Goal: Information Seeking & Learning: Learn about a topic

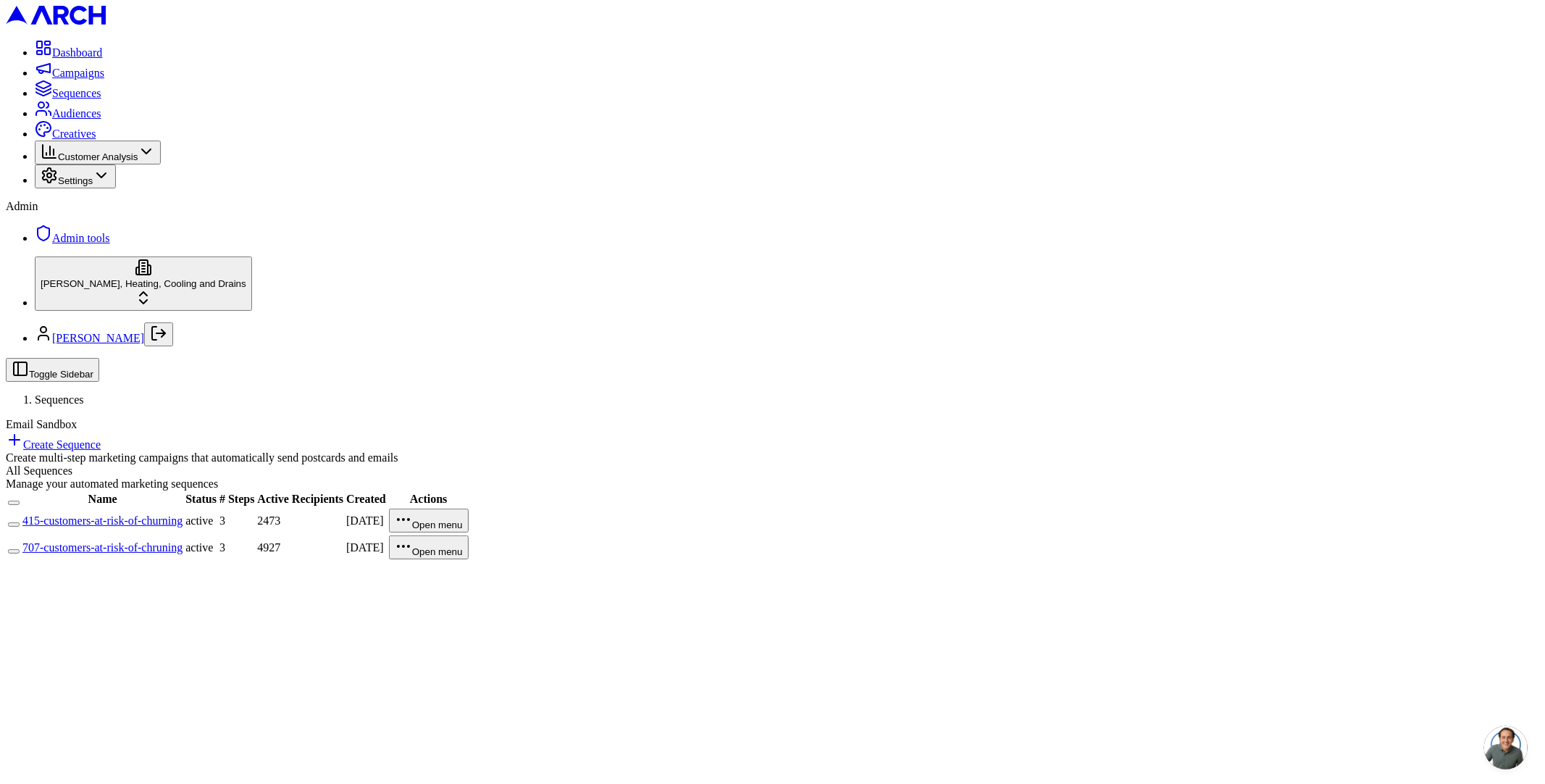
click at [183, 514] on link "415-customers-at-risk-of-churning" at bounding box center [102, 520] width 160 height 13
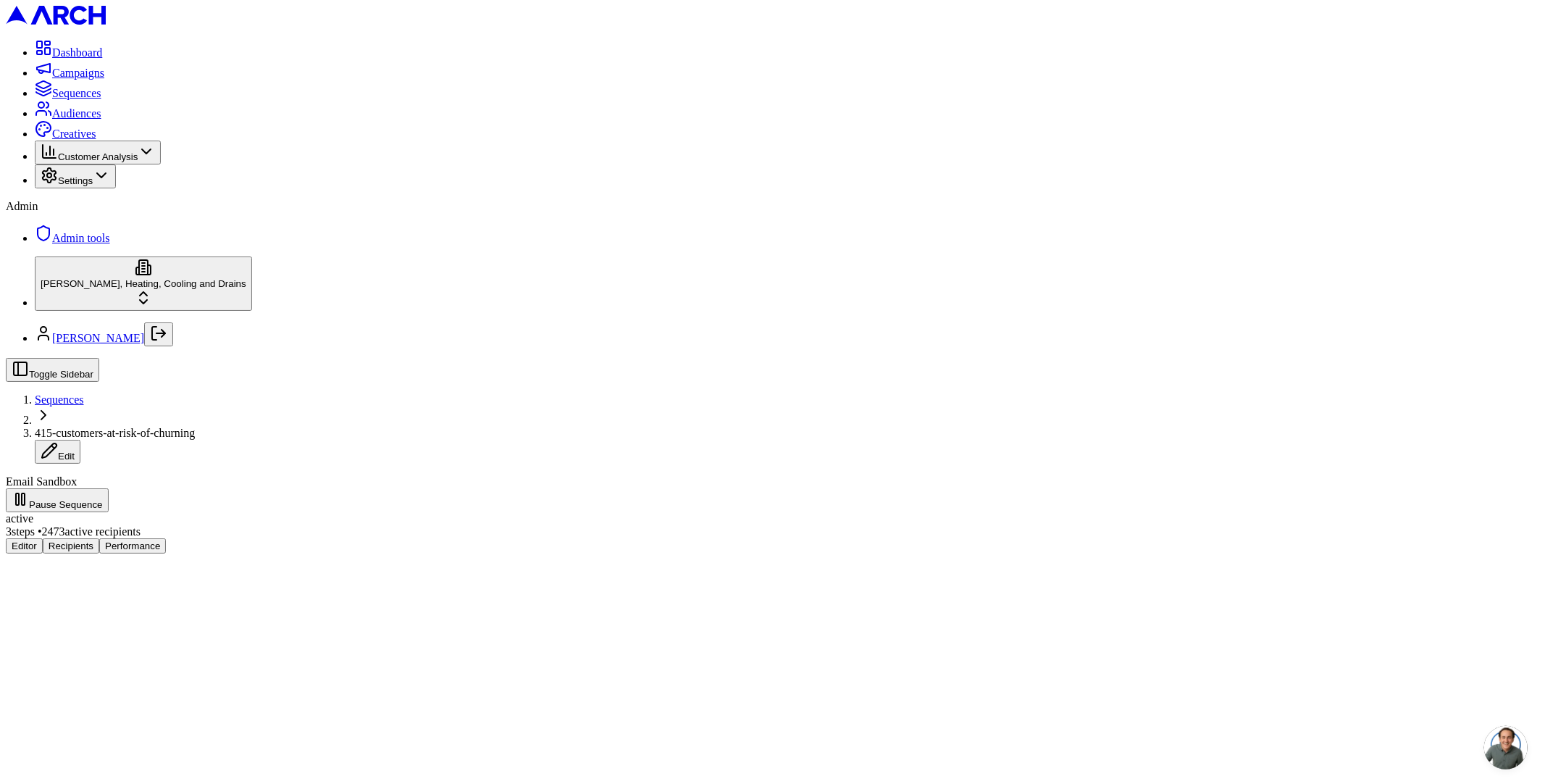
click at [166, 538] on button "Performance" at bounding box center [133, 545] width 67 height 15
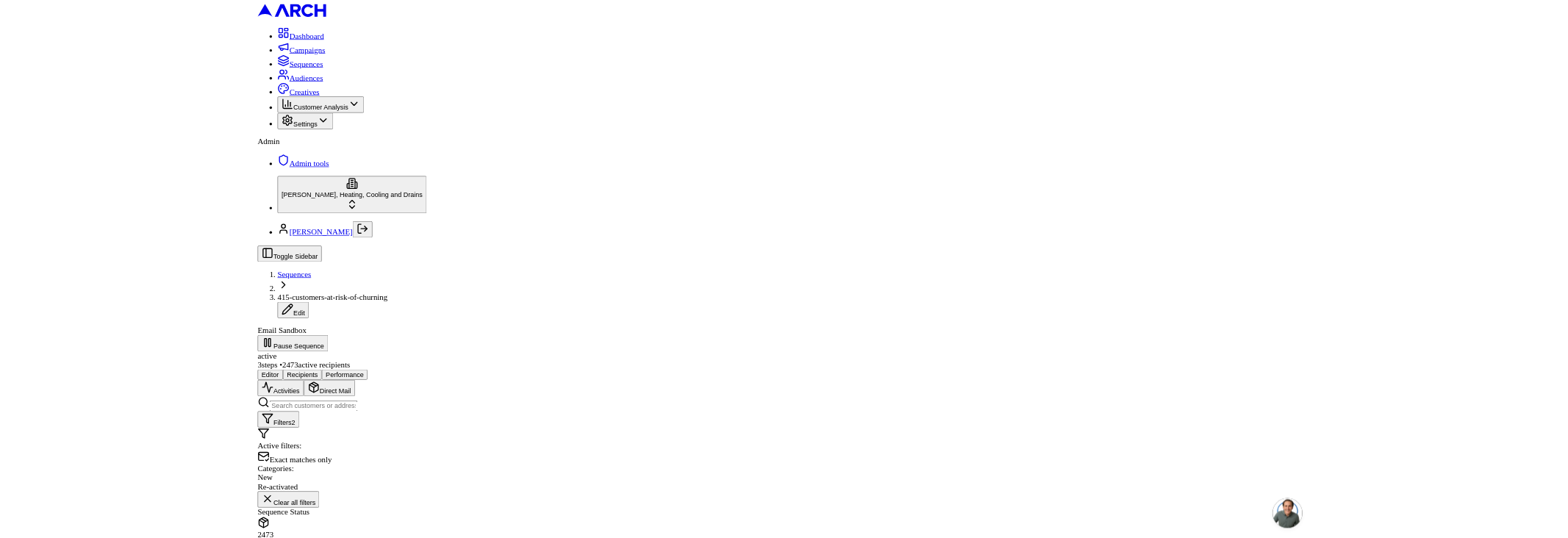
scroll to position [407, 0]
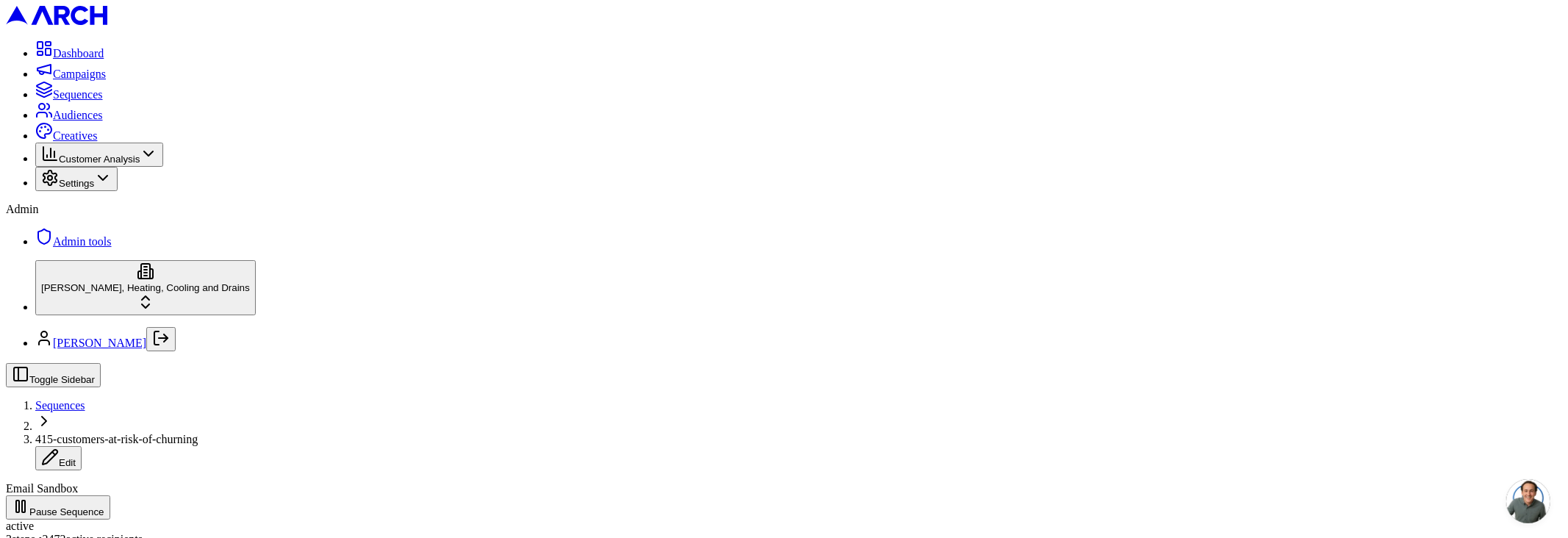
scroll to position [1484, 0]
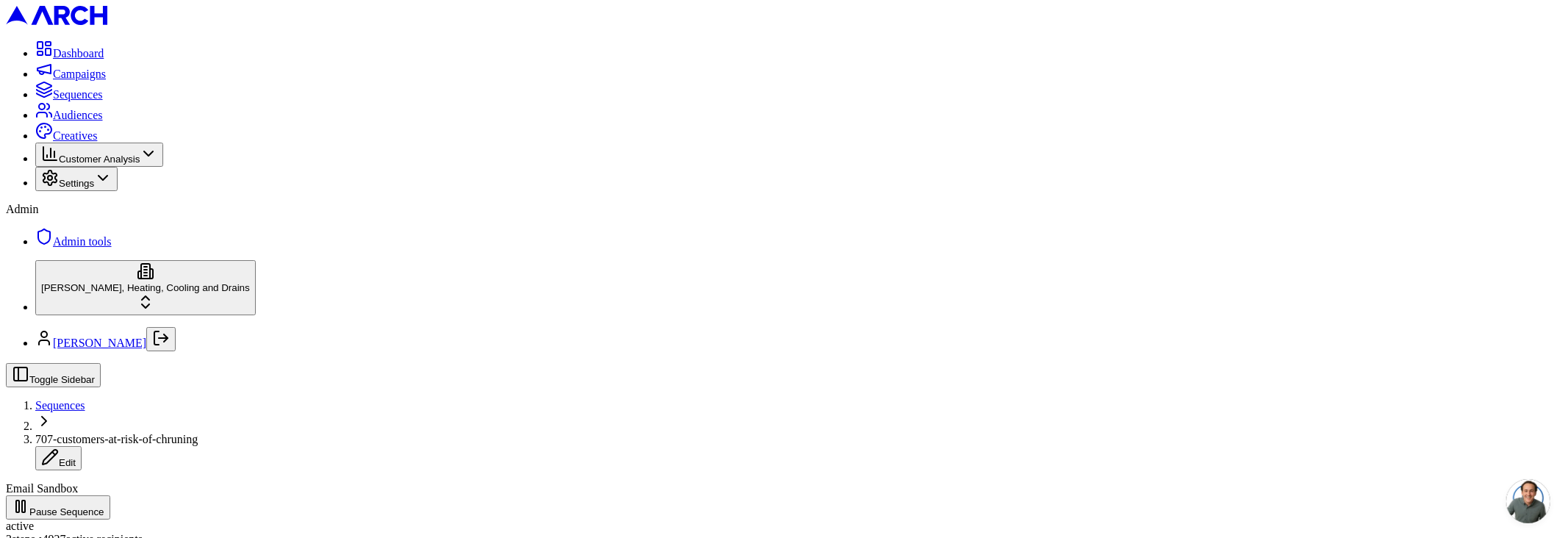
scroll to position [775, 0]
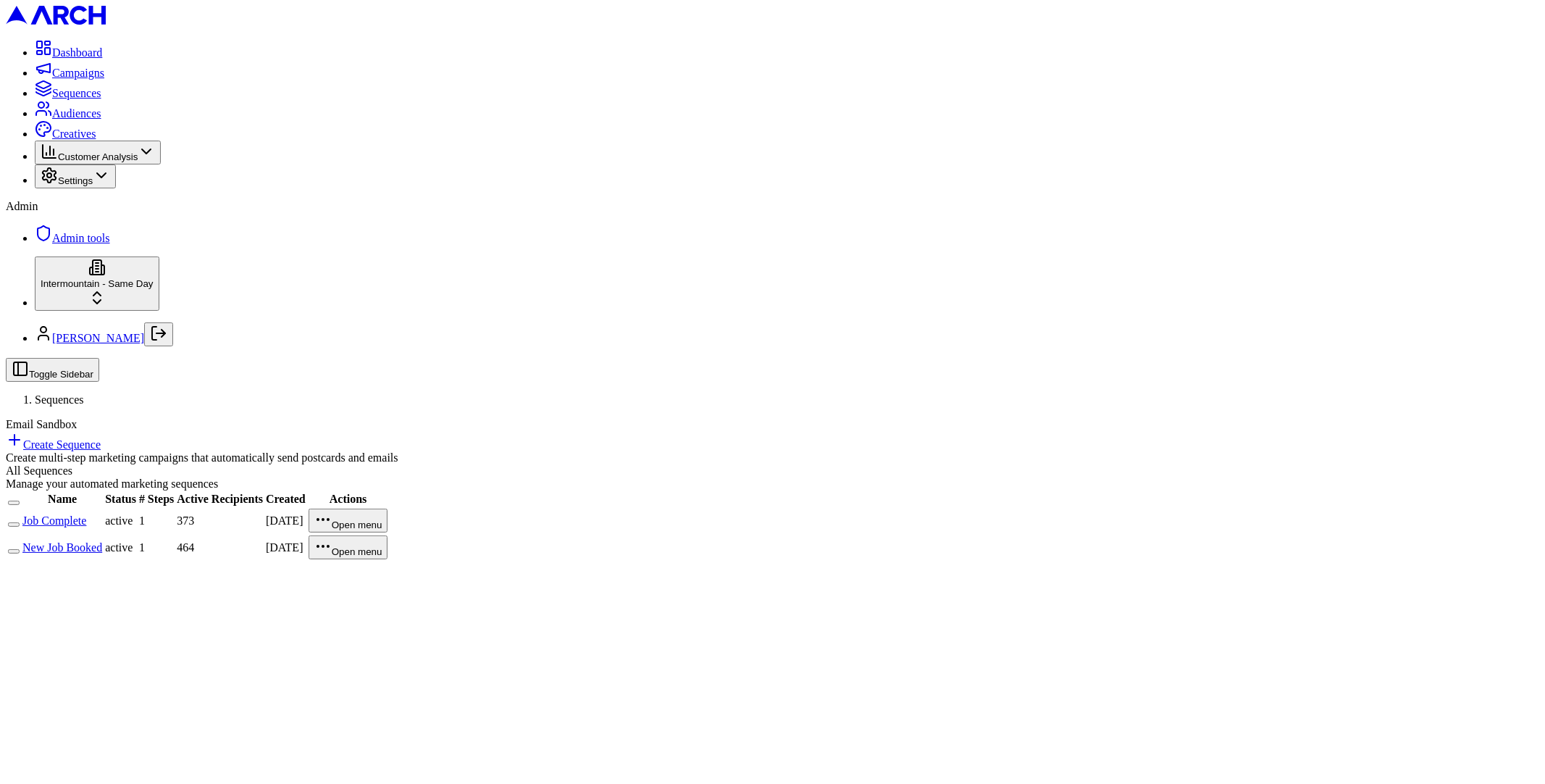
click at [87, 514] on link "Job Complete" at bounding box center [54, 520] width 64 height 13
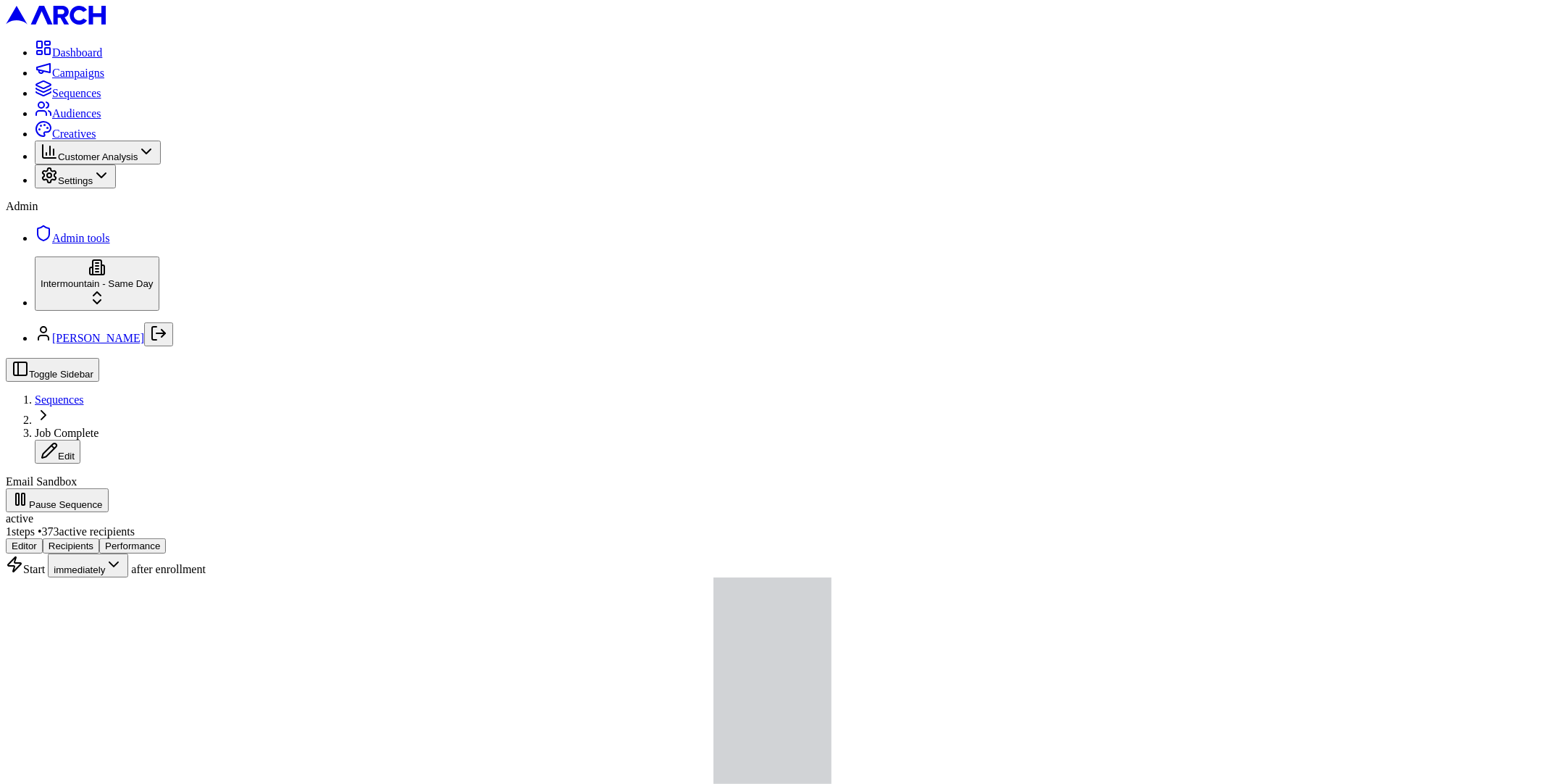
click at [166, 538] on button "Performance" at bounding box center [133, 545] width 67 height 15
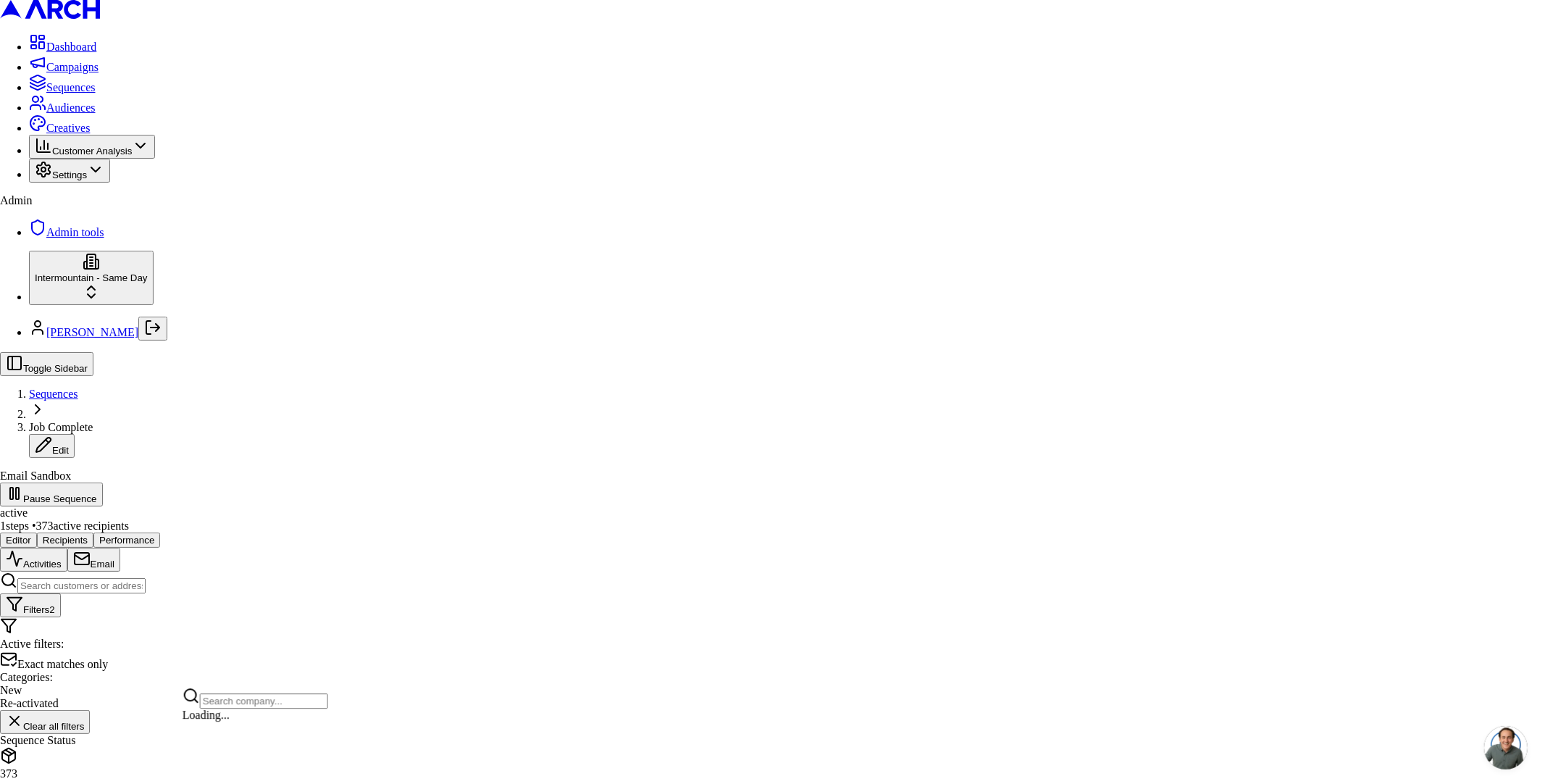
click at [149, 740] on html "Dashboard Campaigns Sequences Audiences Creatives Customer Analysis Settings Ad…" at bounding box center [772, 560] width 1545 height 1121
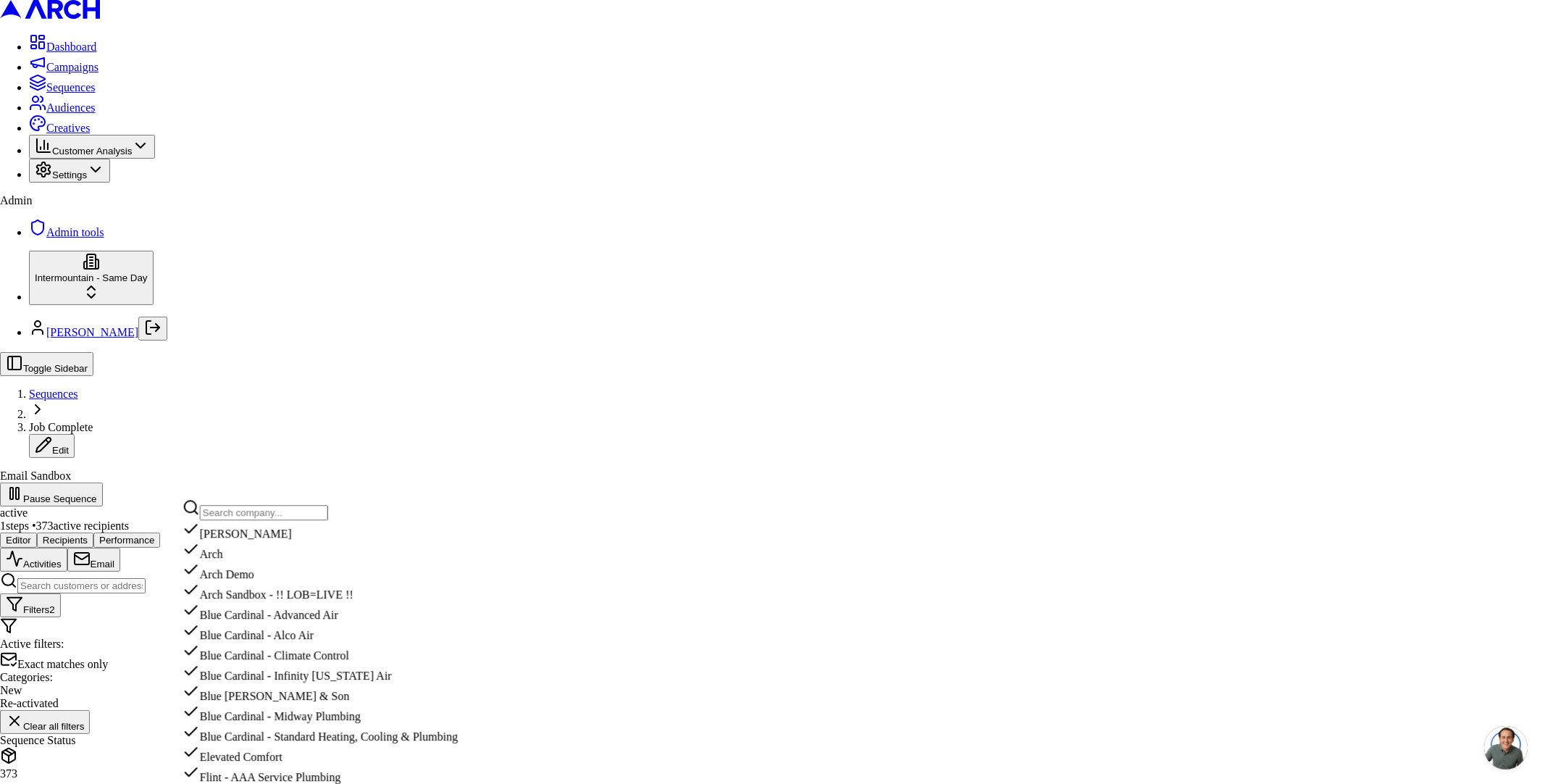
click at [269, 520] on input "text" at bounding box center [264, 512] width 128 height 15
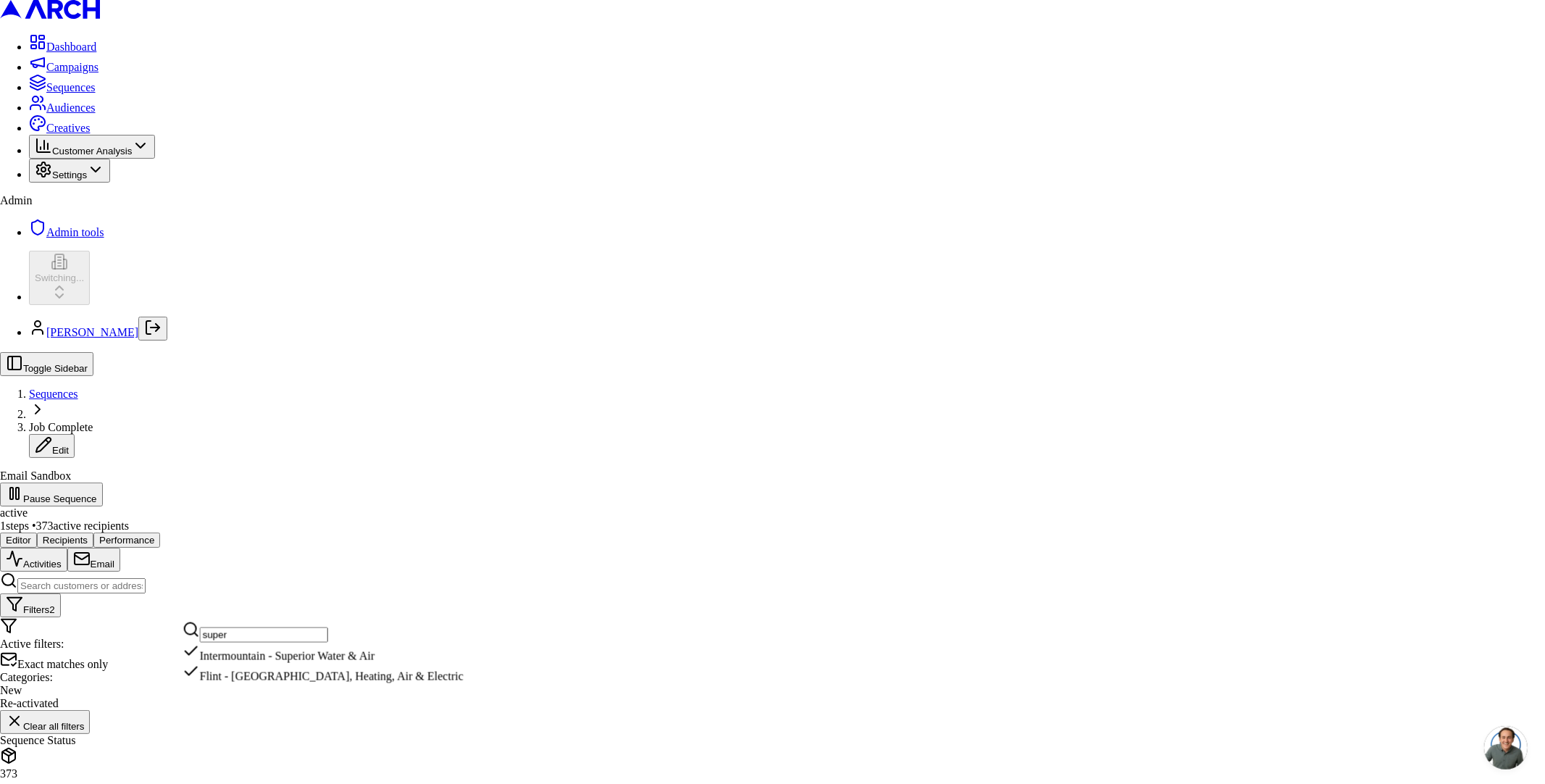
type input "super"
click at [110, 116] on html "Dashboard Campaigns Sequences Audiences Creatives Customer Analysis Settings Ad…" at bounding box center [772, 560] width 1545 height 1121
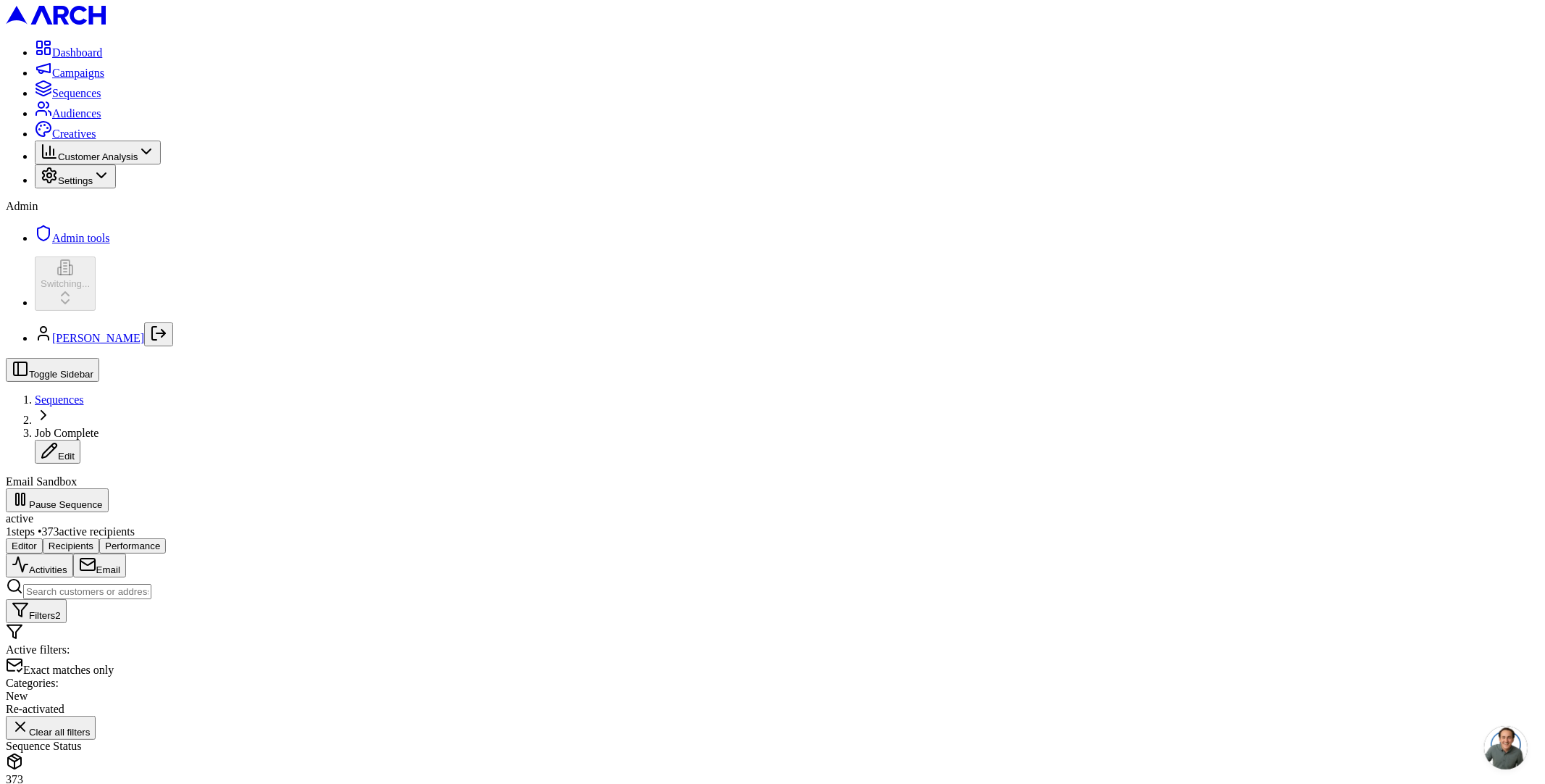
click at [102, 99] on span "Sequences" at bounding box center [77, 93] width 49 height 13
